Goal: Task Accomplishment & Management: Manage account settings

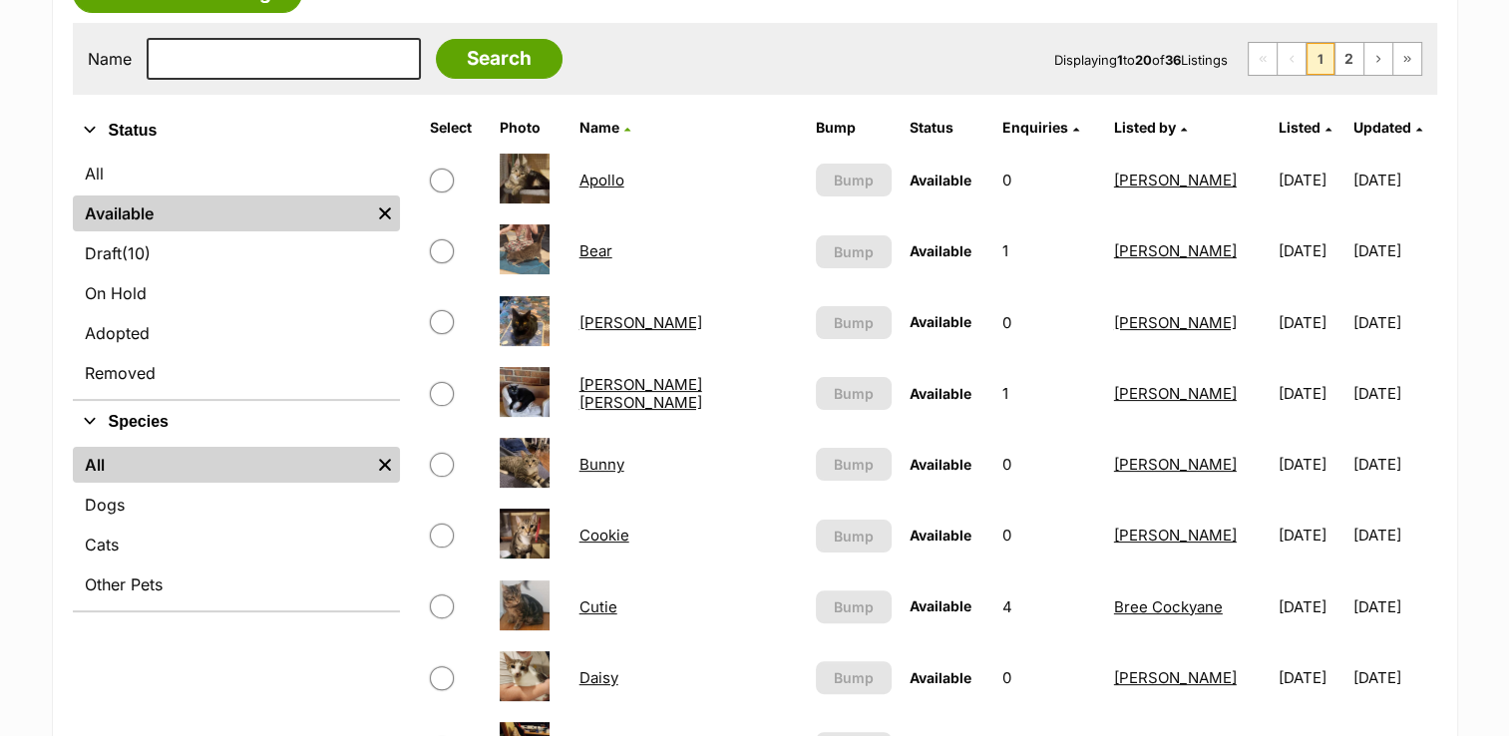
scroll to position [372, 0]
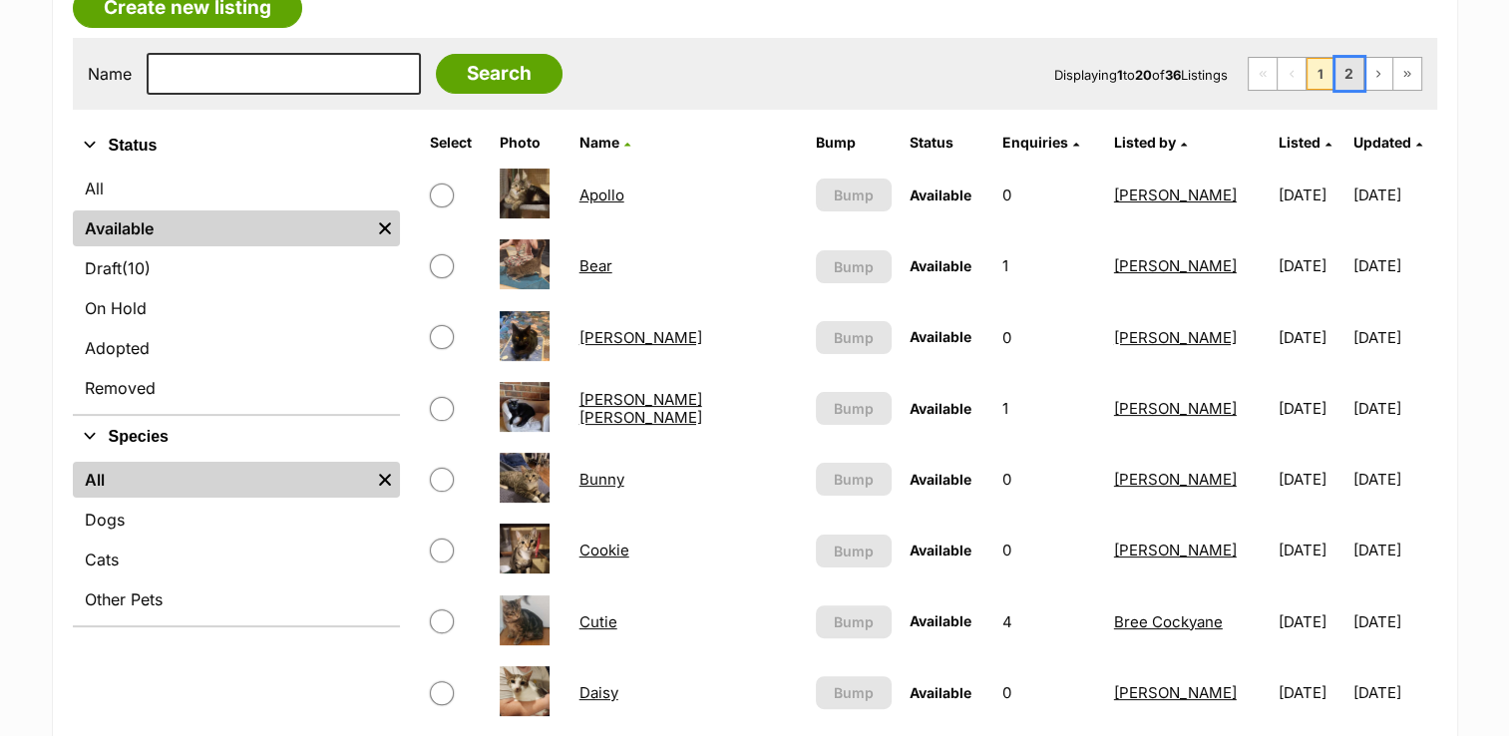
click at [1349, 81] on link "2" at bounding box center [1350, 74] width 28 height 32
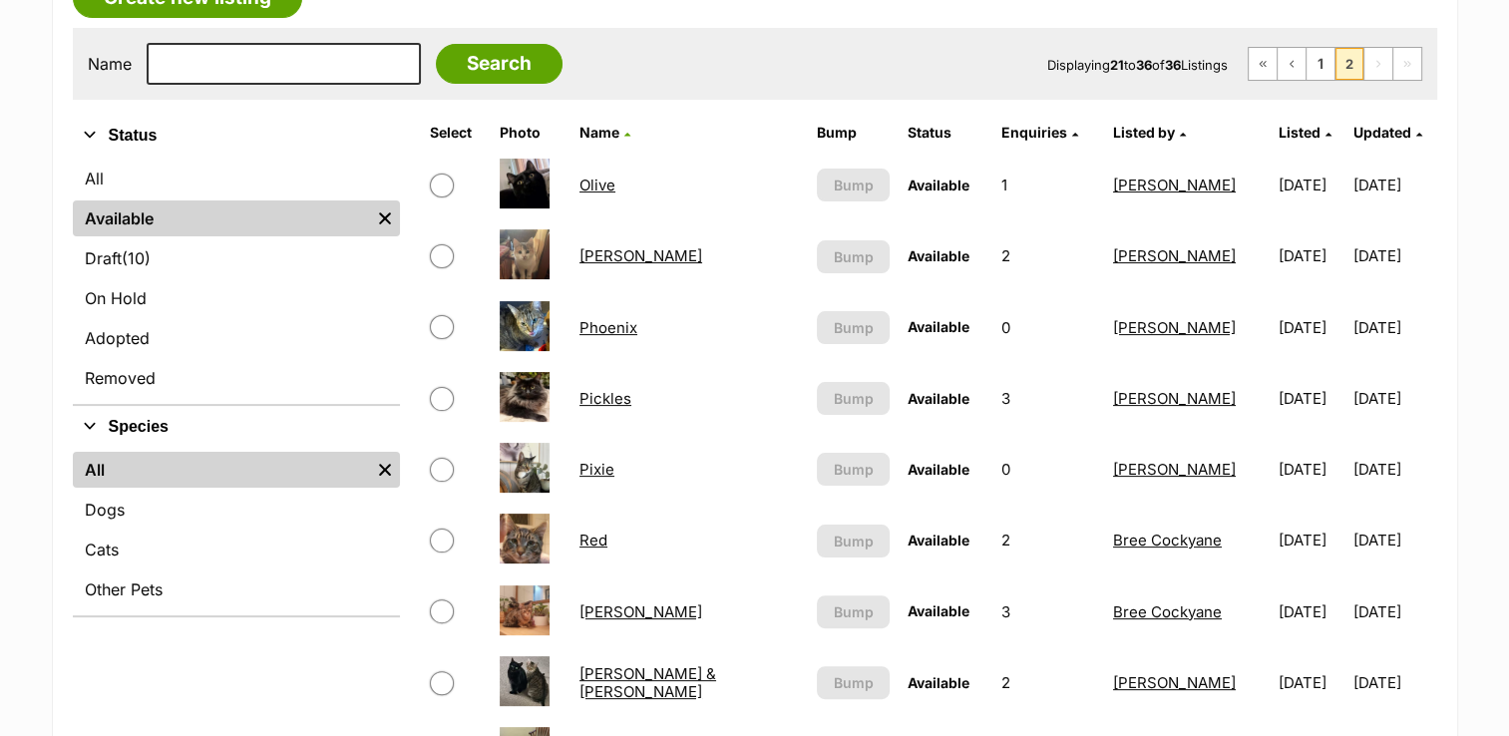
scroll to position [319, 0]
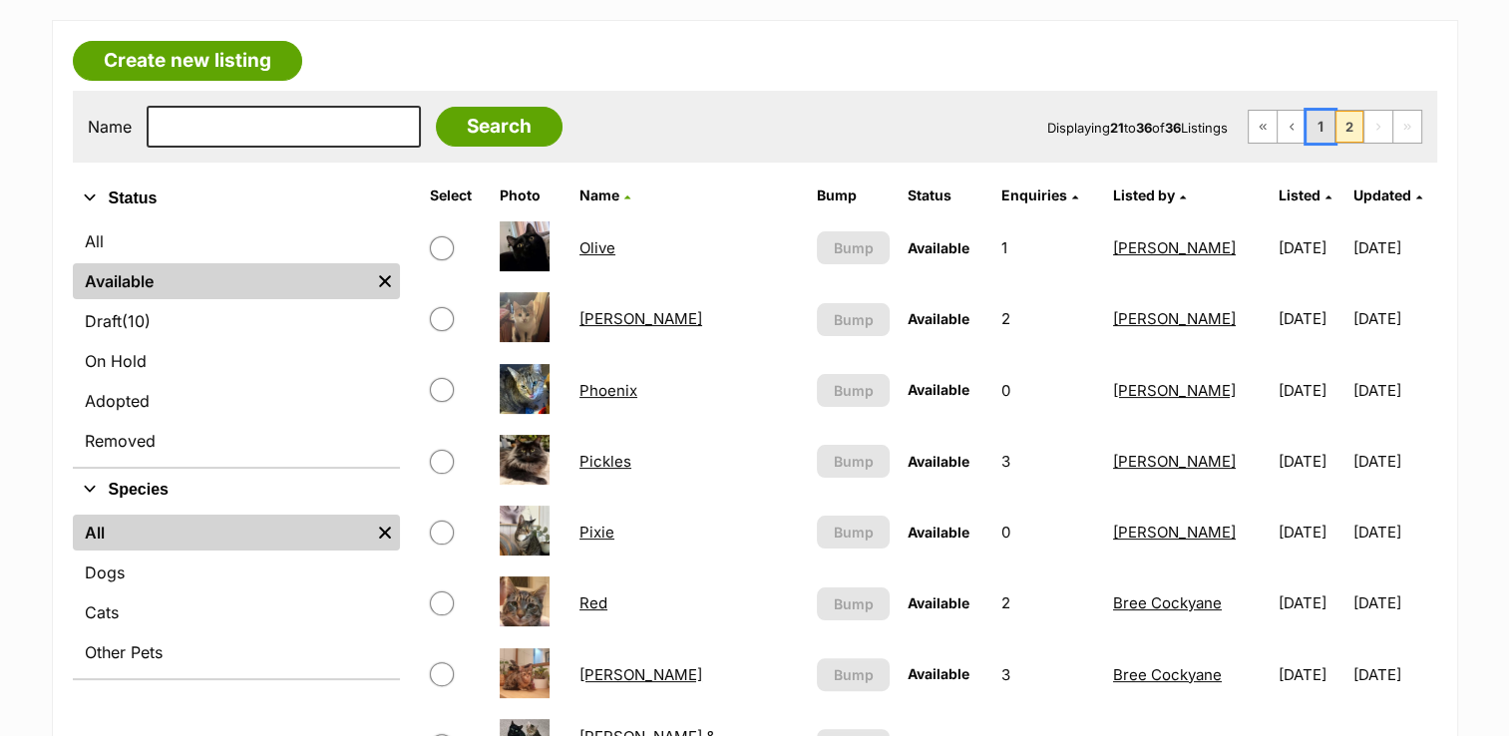
click at [1326, 127] on link "1" at bounding box center [1321, 127] width 28 height 32
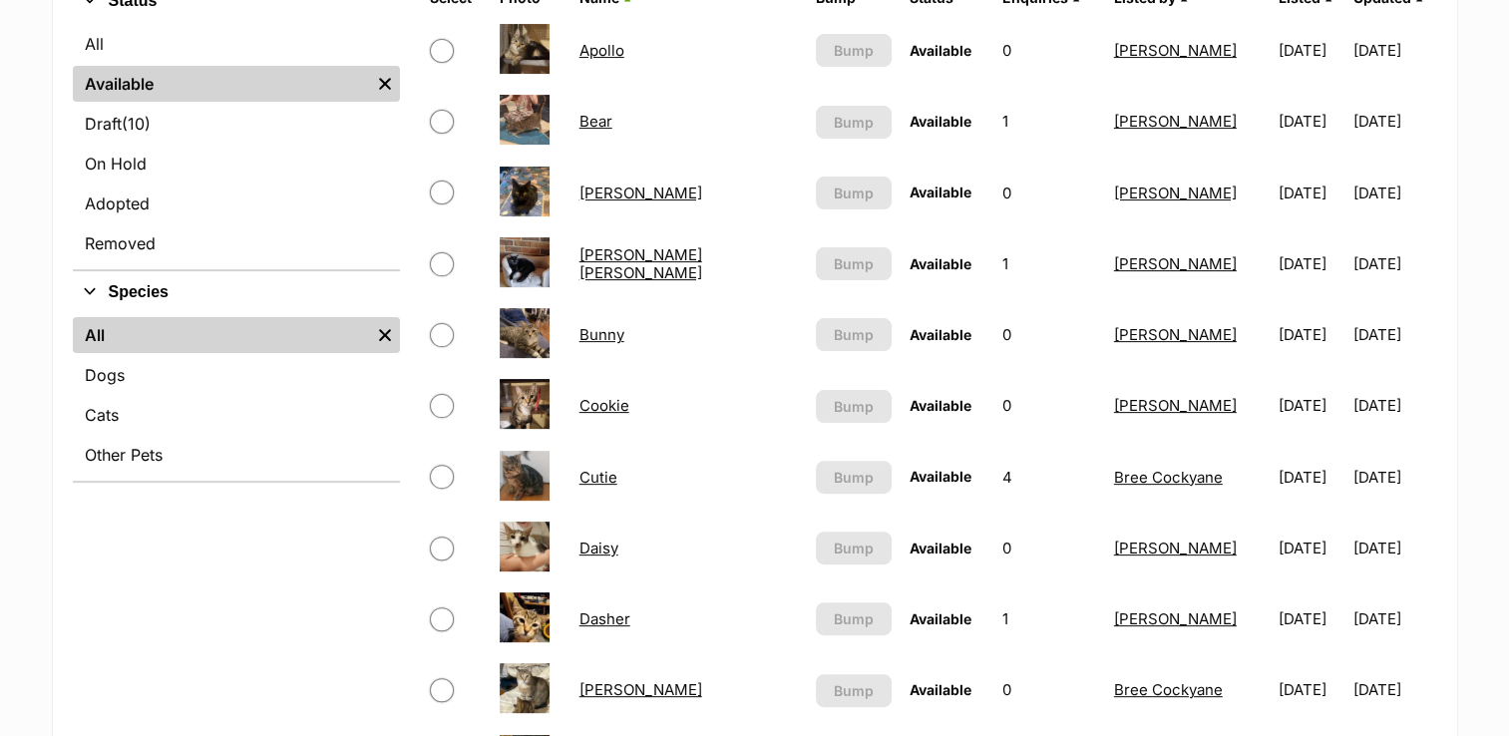
scroll to position [456, 0]
